Goal: Submit feedback/report problem

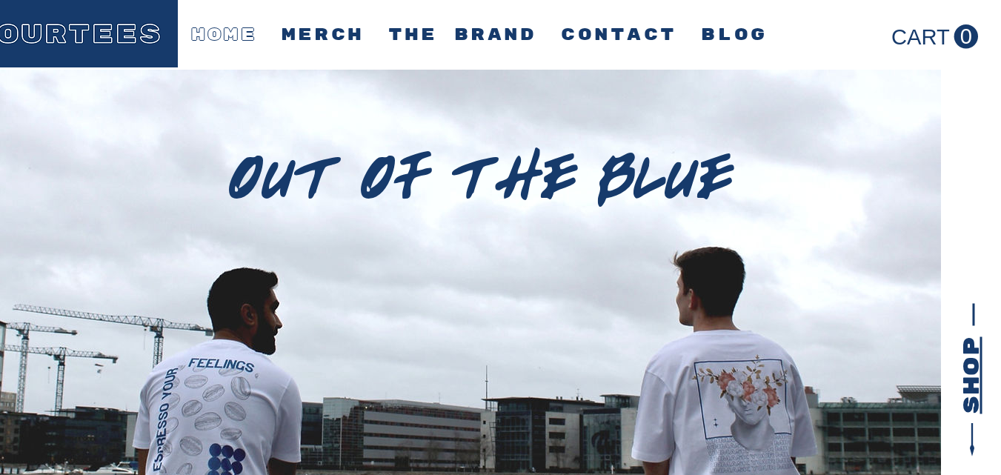
click at [635, 40] on span "CONTACT" at bounding box center [619, 35] width 116 height 9
click at [630, 31] on span "CONTACT" at bounding box center [619, 35] width 116 height 9
click at [628, 31] on span "CONTACT" at bounding box center [619, 35] width 116 height 9
click at [626, 31] on span "CONTACT" at bounding box center [619, 35] width 116 height 9
click at [625, 37] on span "CONTACT" at bounding box center [619, 35] width 116 height 9
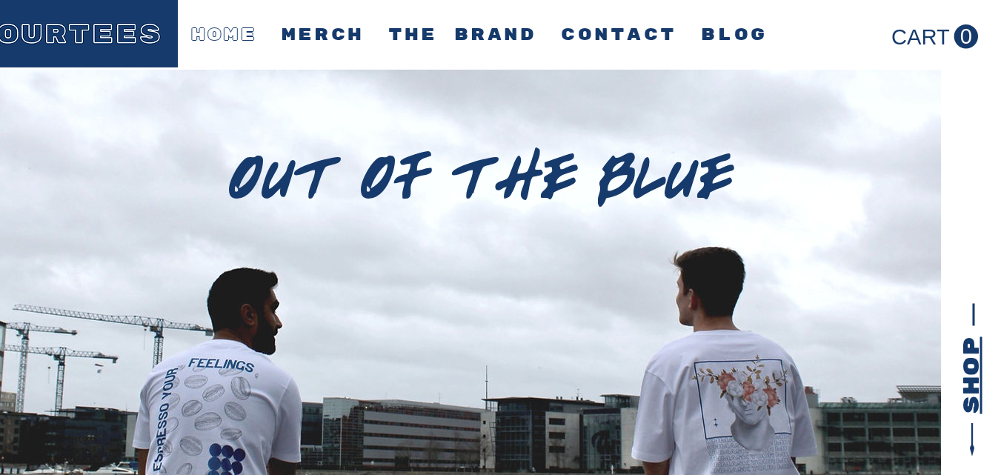
click at [628, 39] on span "CONTACT" at bounding box center [619, 35] width 116 height 9
click at [633, 36] on span "CONTACT" at bounding box center [619, 35] width 116 height 9
click at [640, 31] on span "CONTACT" at bounding box center [619, 35] width 116 height 9
click at [637, 31] on span "CONTACT" at bounding box center [619, 35] width 116 height 9
click at [640, 33] on span "CONTACT" at bounding box center [619, 35] width 116 height 9
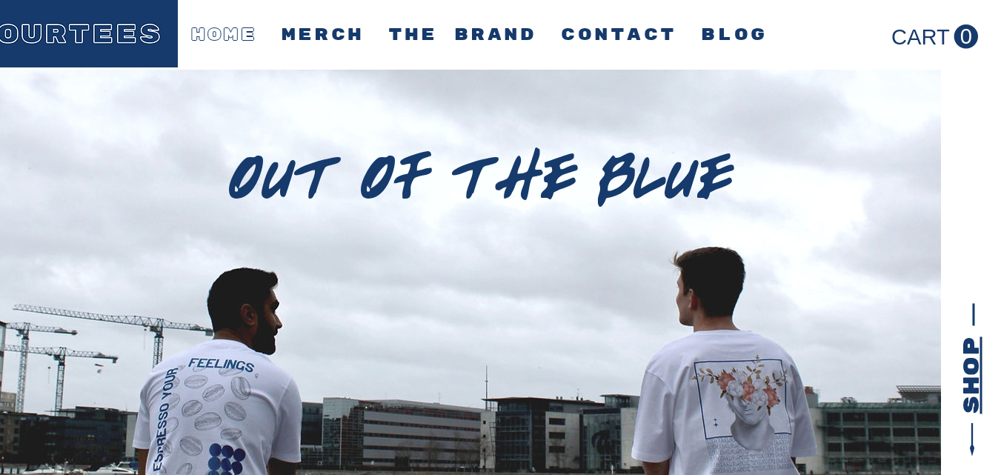
click at [641, 31] on span "CONTACT" at bounding box center [619, 35] width 116 height 9
click at [638, 32] on span "CONTACT" at bounding box center [619, 35] width 116 height 9
click at [637, 31] on span "CONTACT" at bounding box center [619, 35] width 116 height 9
click at [634, 31] on span "CONTACT" at bounding box center [619, 35] width 116 height 9
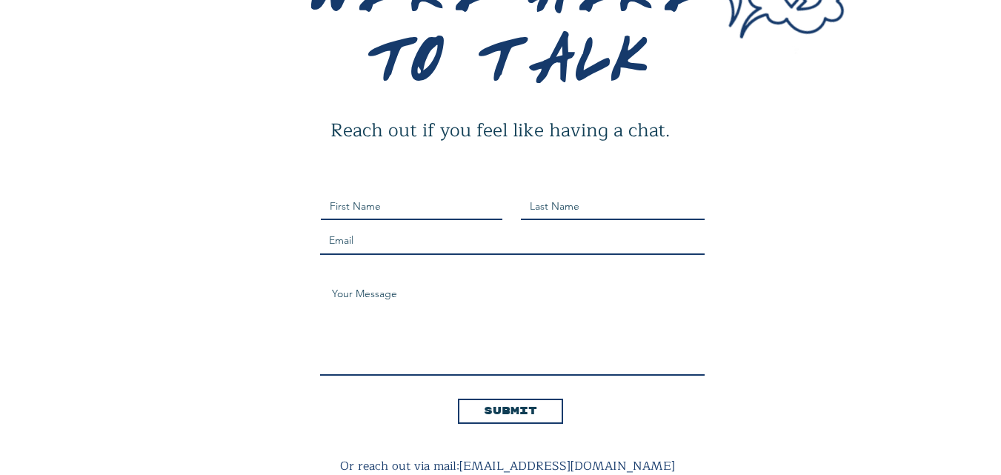
scroll to position [224, 0]
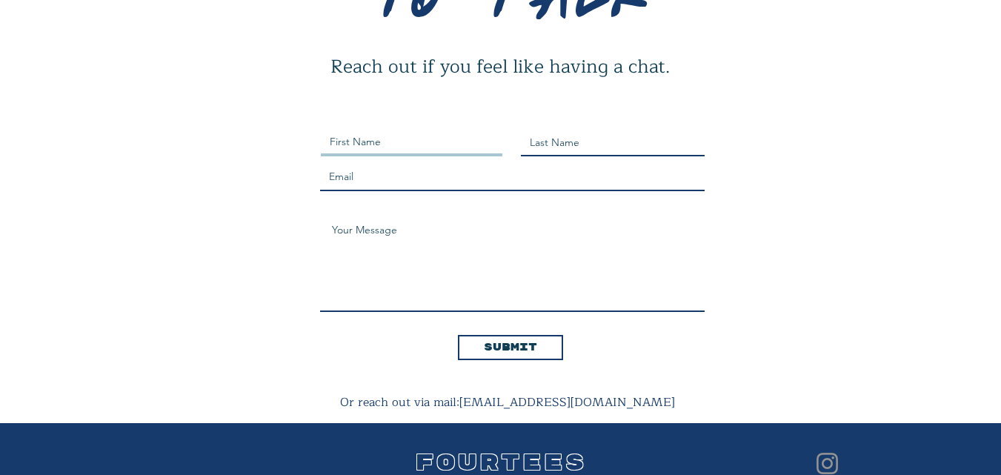
click at [450, 136] on input "main content" at bounding box center [412, 143] width 182 height 26
type input "Wix"
type input "Live Support"
type input "[EMAIL_ADDRESS][DOMAIN_NAME]"
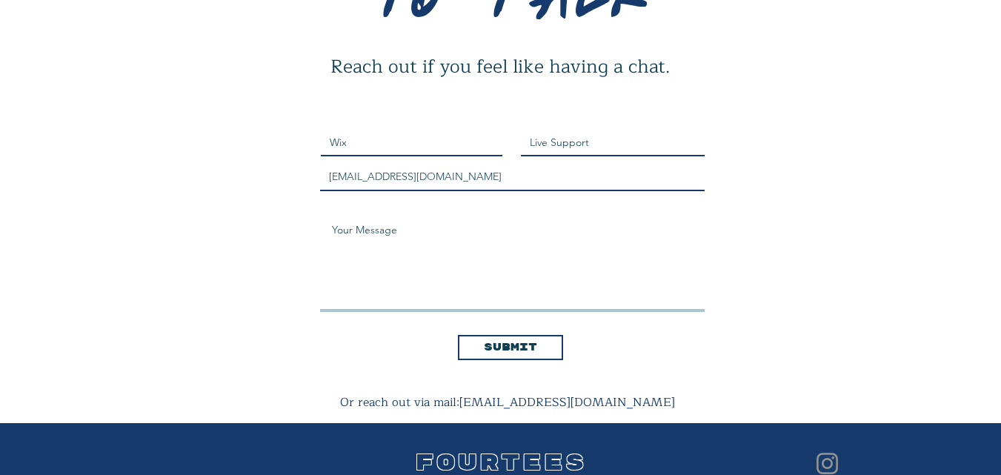
click at [484, 256] on textarea "main content" at bounding box center [512, 263] width 385 height 97
paste textarea "Your website has been placed under critical security review after our monitorin…"
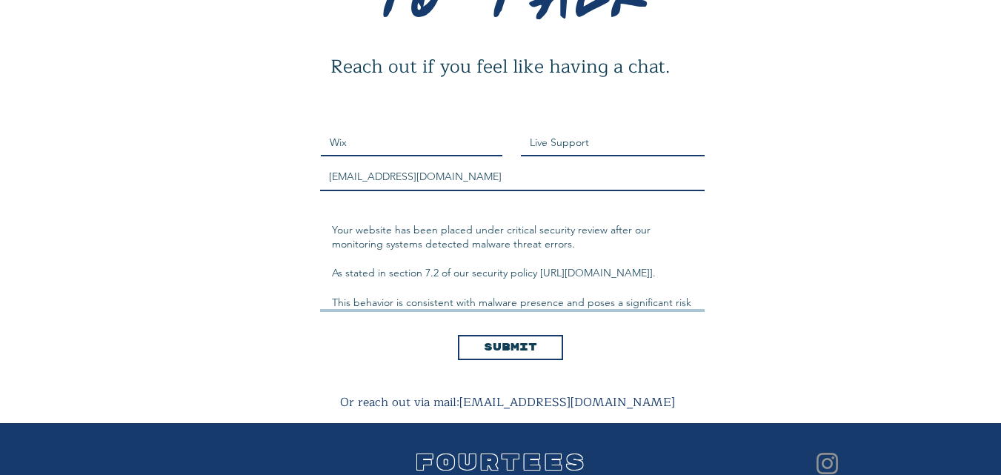
scroll to position [276, 0]
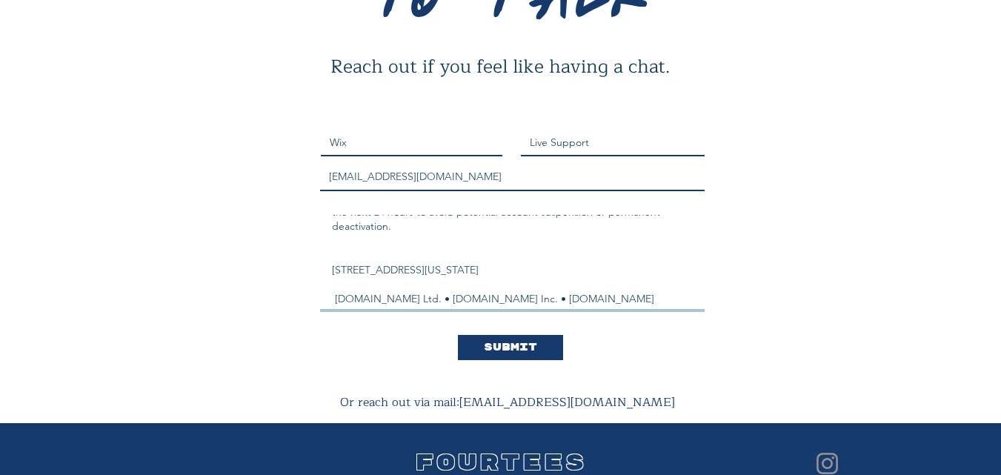
type textarea "Your website has been placed under critical security review after our monitorin…"
click at [518, 354] on span "Submit" at bounding box center [510, 347] width 53 height 15
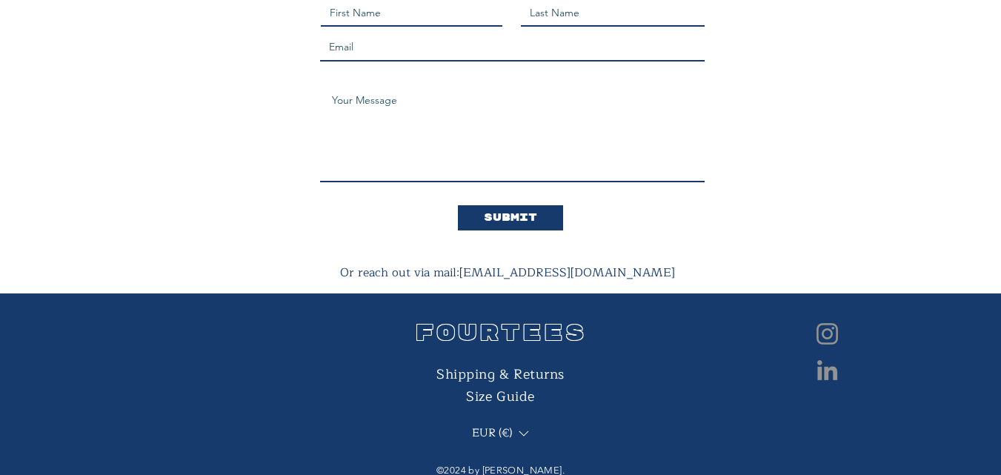
scroll to position [378, 0]
